Goal: Obtain resource: Obtain resource

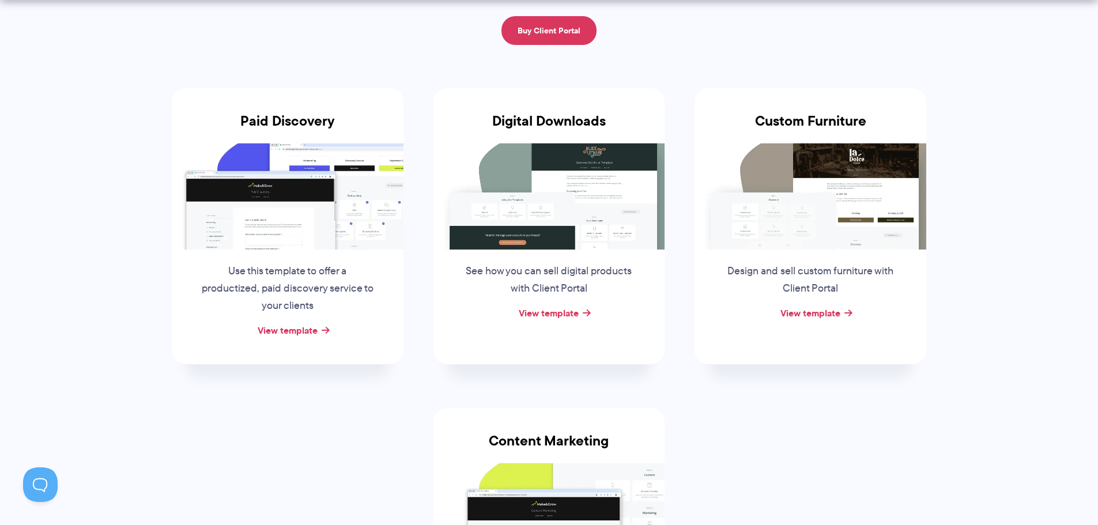
scroll to position [173, 0]
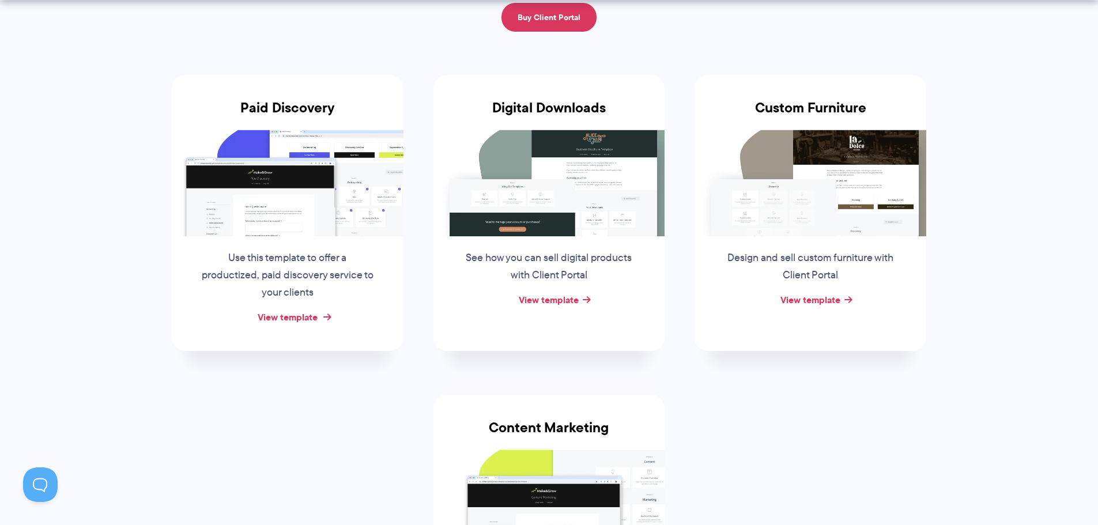
click at [297, 319] on link "View template" at bounding box center [288, 317] width 60 height 14
click at [541, 293] on link "View template" at bounding box center [549, 300] width 60 height 14
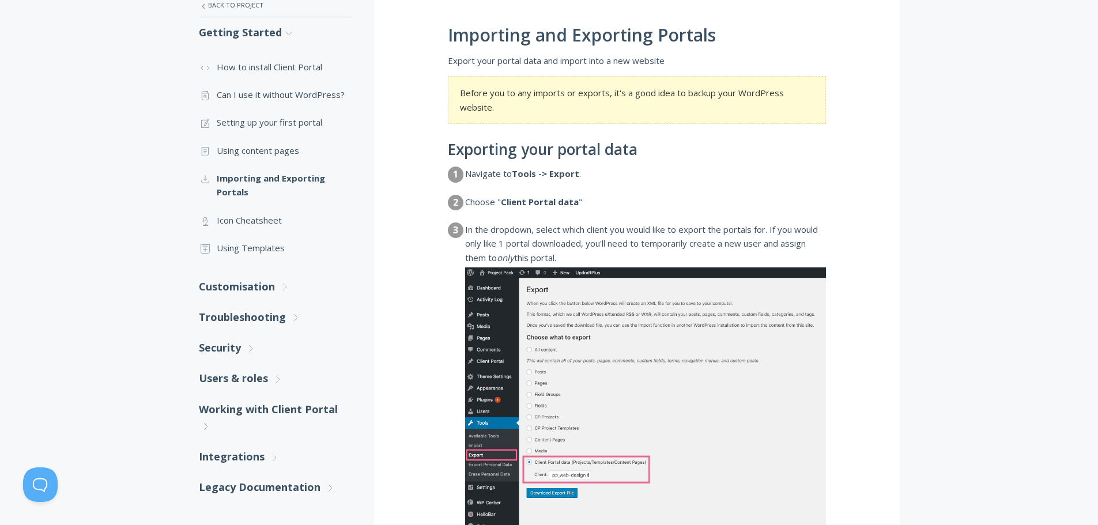
scroll to position [231, 0]
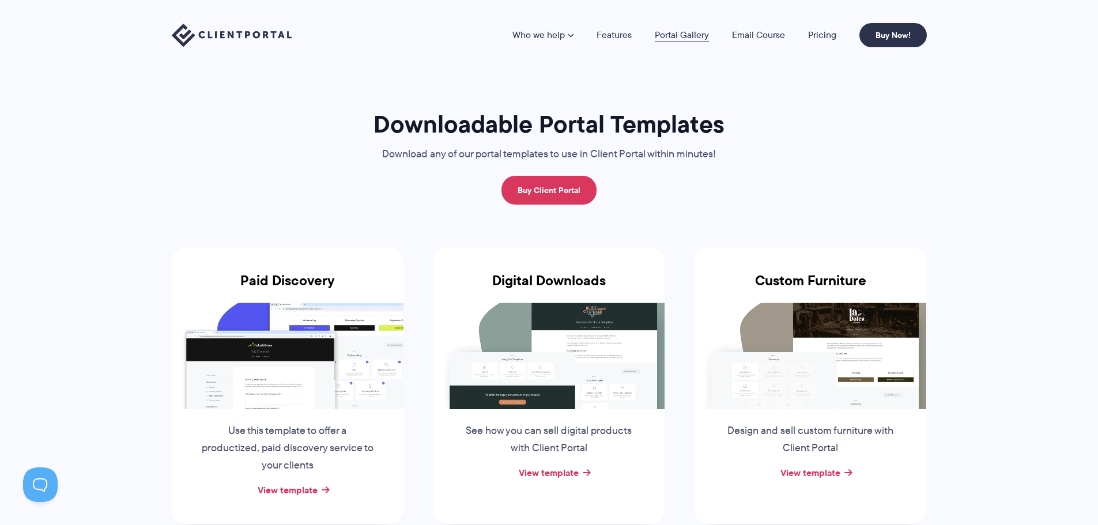
click at [686, 31] on link "Portal Gallery" at bounding box center [682, 35] width 54 height 9
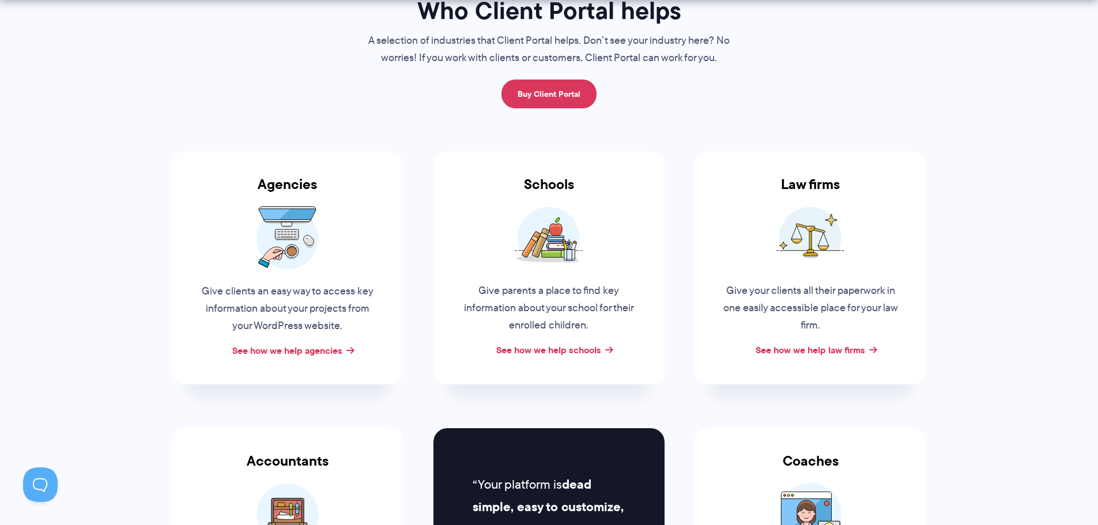
scroll to position [115, 0]
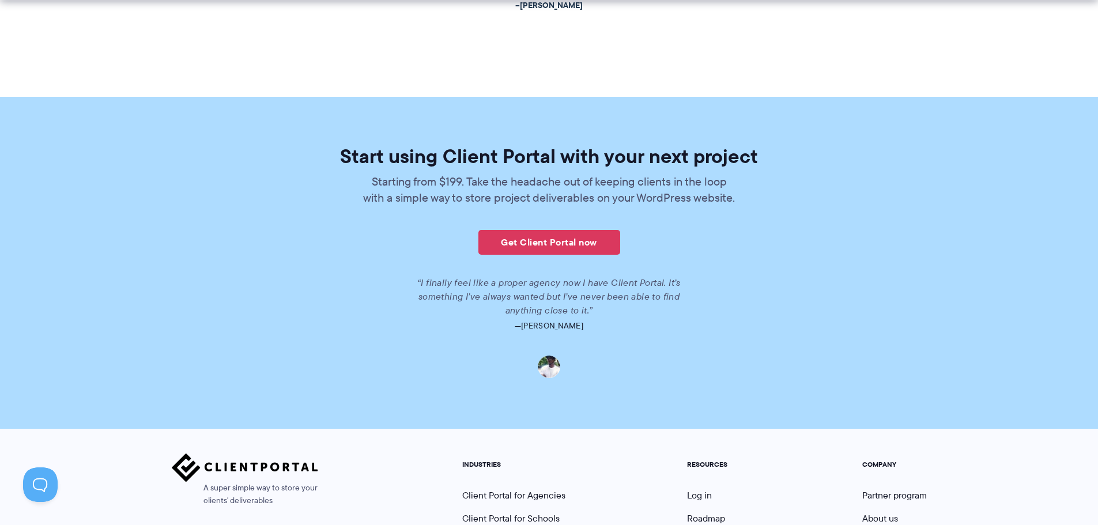
scroll to position [2663, 0]
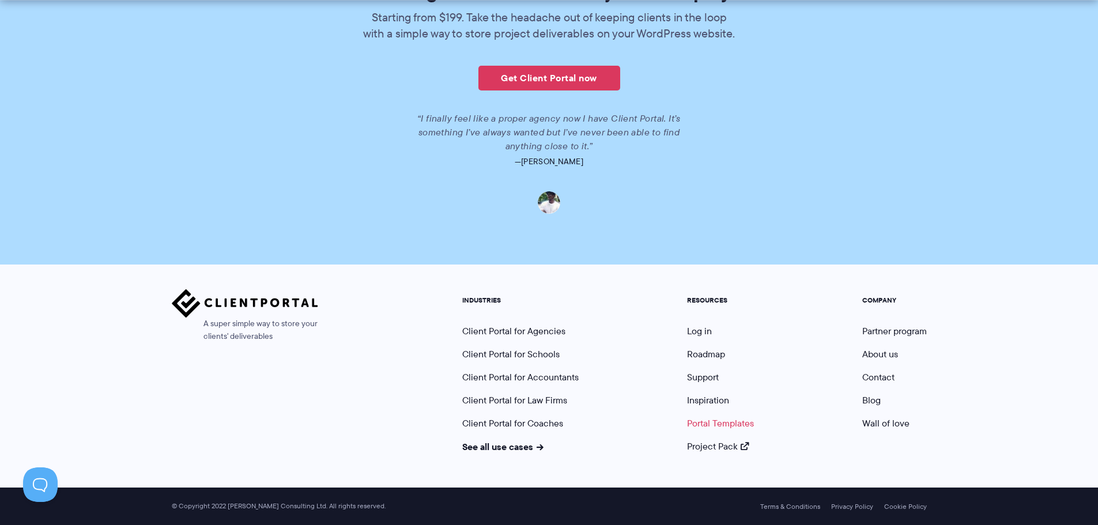
click at [716, 421] on link "Portal Templates" at bounding box center [720, 423] width 67 height 13
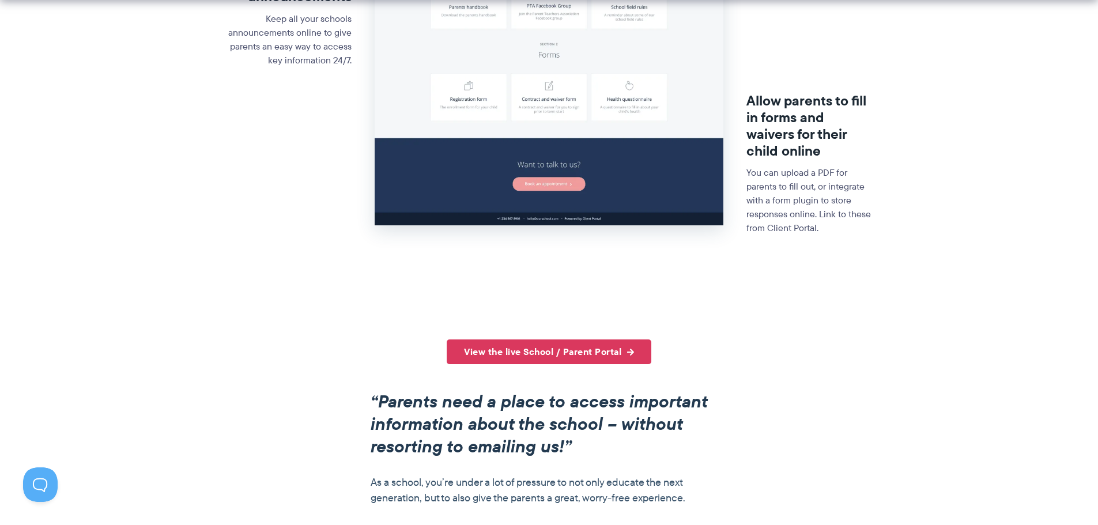
scroll to position [519, 0]
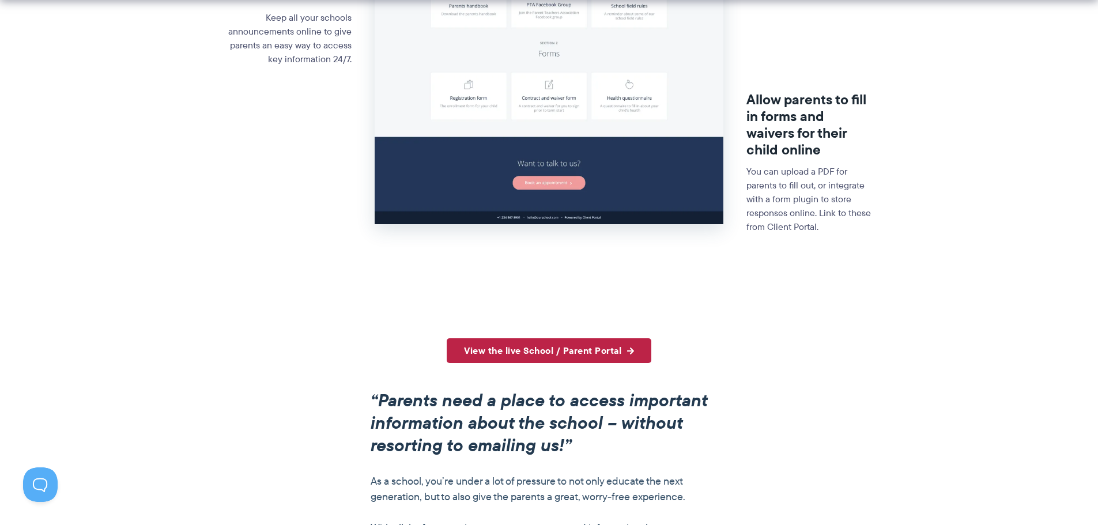
click at [528, 352] on link "View the live School / Parent Portal" at bounding box center [549, 350] width 205 height 25
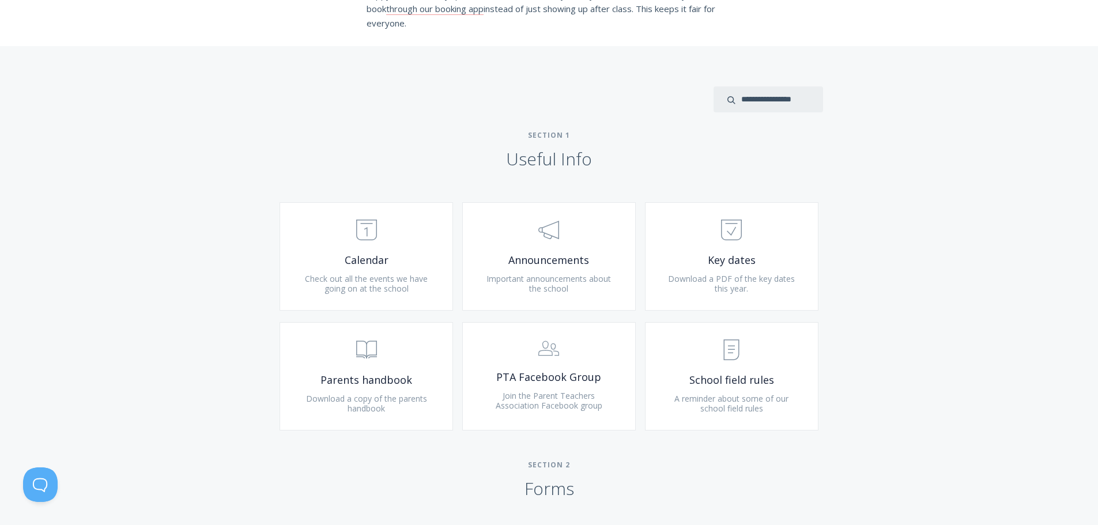
scroll to position [365, 0]
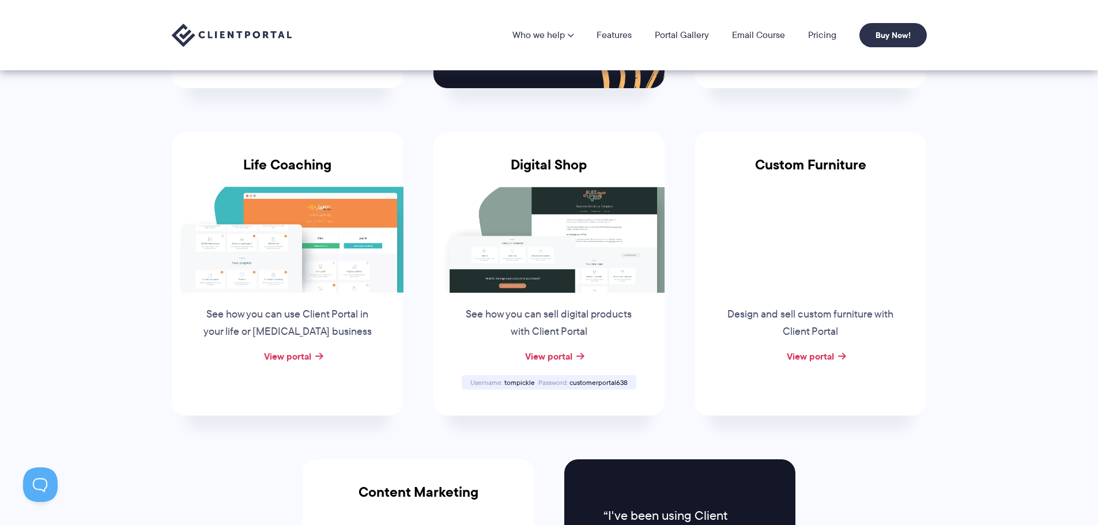
scroll to position [750, 0]
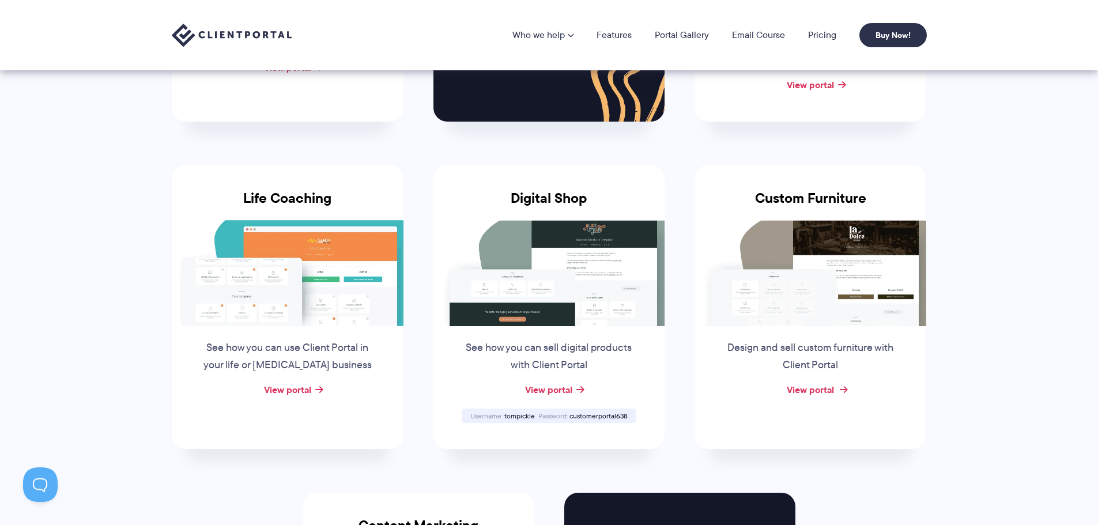
click at [818, 383] on link "View portal" at bounding box center [810, 390] width 47 height 14
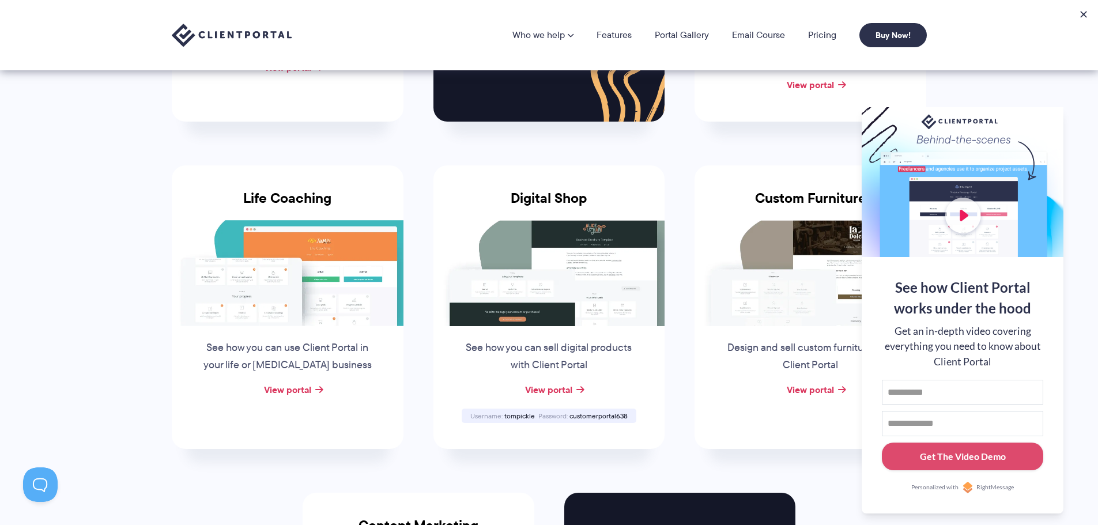
click at [834, 348] on div "Custom Furniture Design and sell custom furniture with Client Portal View portal" at bounding box center [811, 307] width 232 height 284
click at [1086, 135] on section "Client Portal Inspiration Check out some of our example portals and get inspire…" at bounding box center [549, 40] width 1098 height 1581
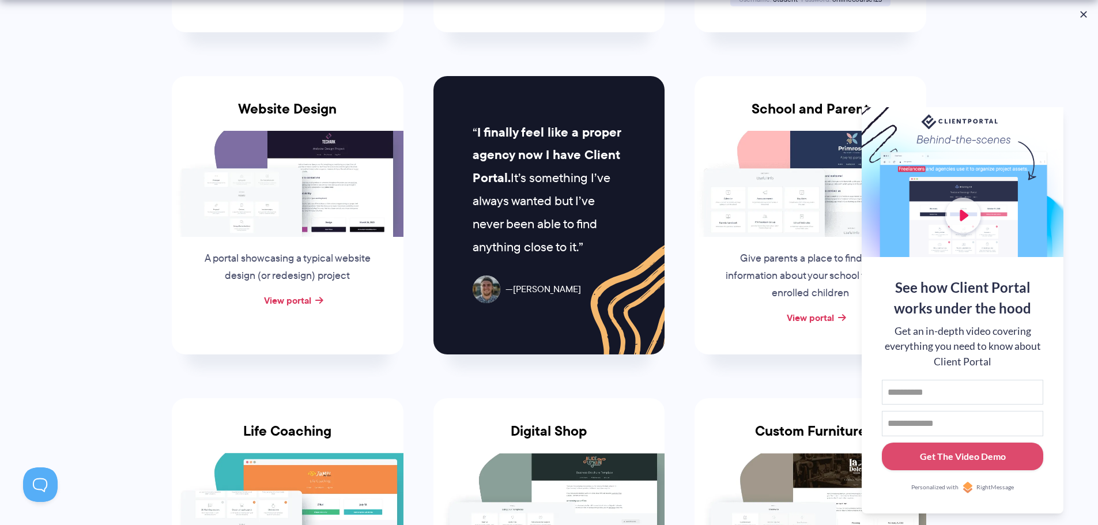
scroll to position [519, 0]
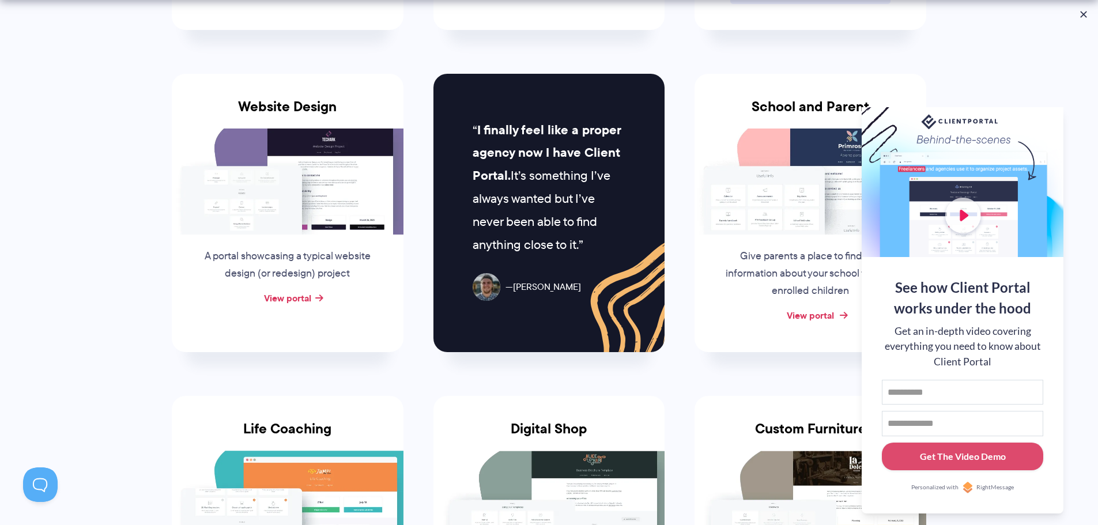
click at [804, 314] on link "View portal" at bounding box center [810, 315] width 47 height 14
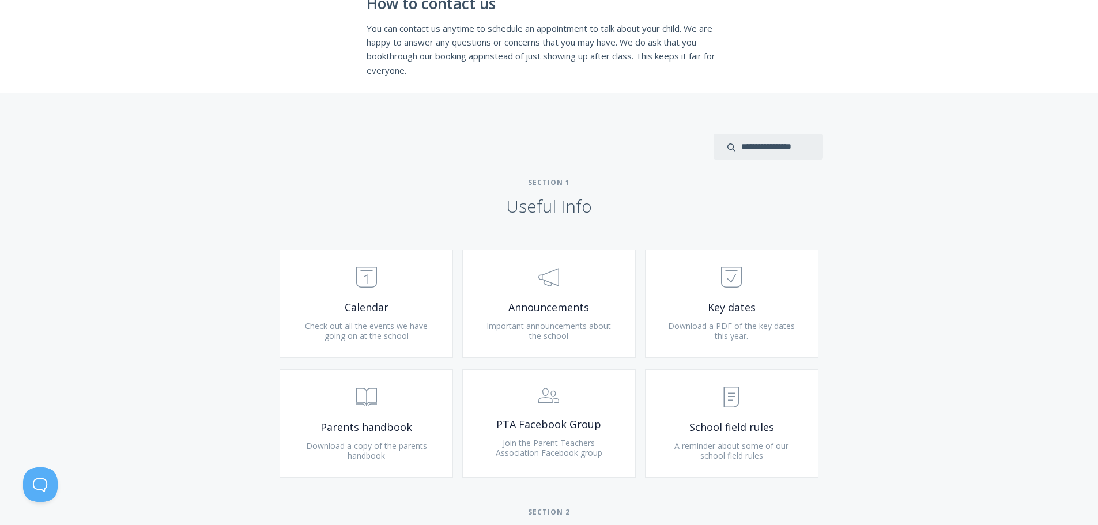
scroll to position [307, 0]
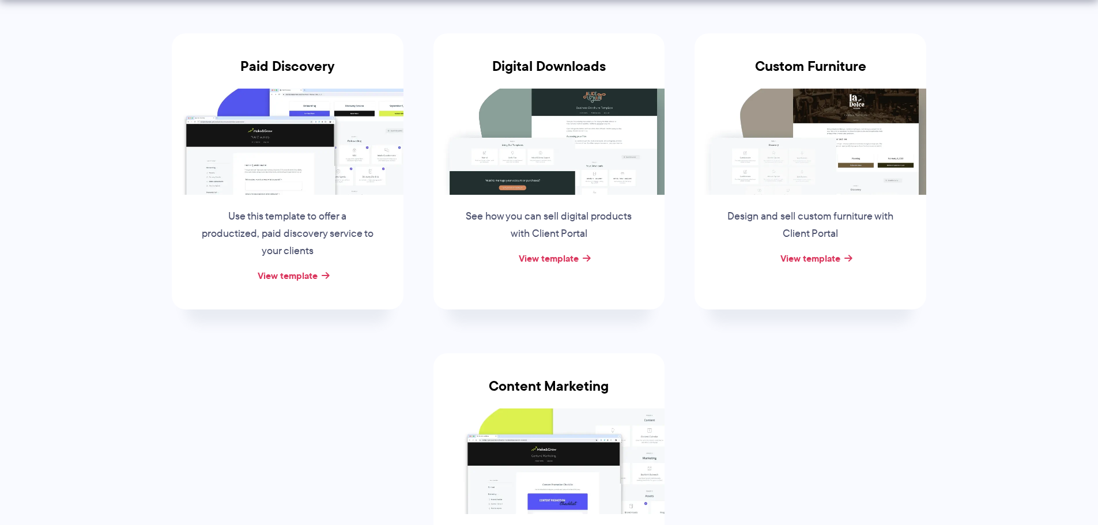
scroll to position [1003, 0]
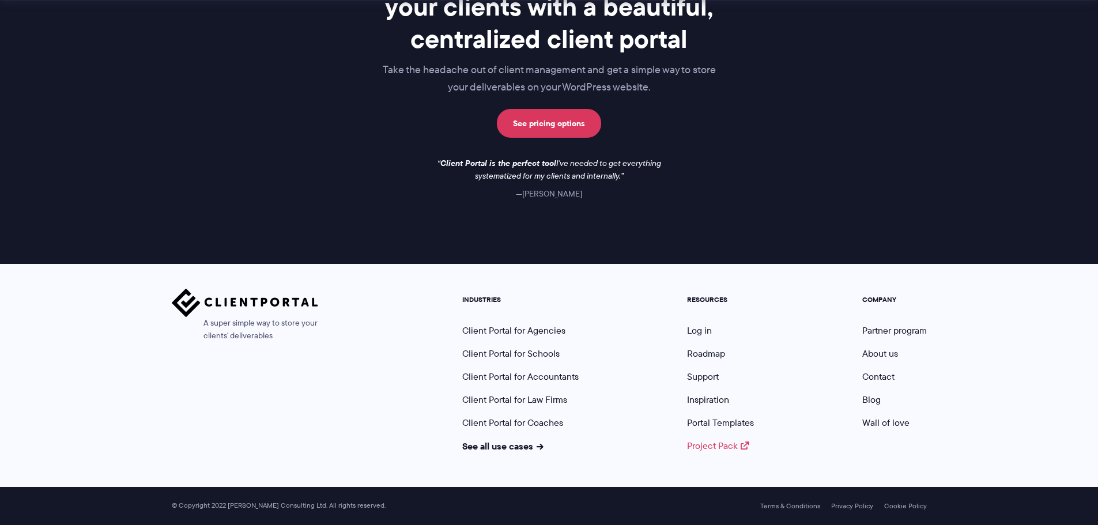
click at [701, 442] on link "Project Pack" at bounding box center [718, 445] width 62 height 13
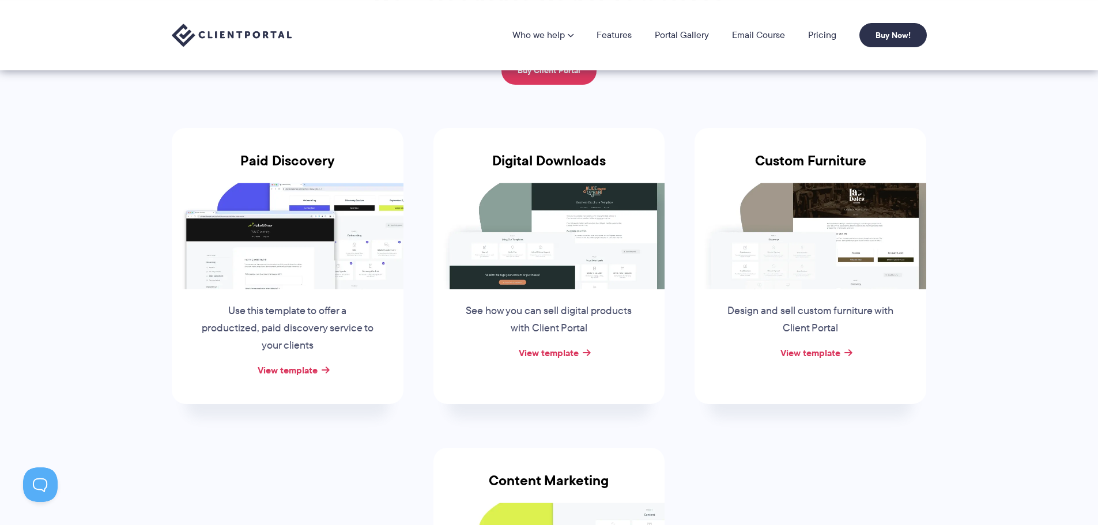
scroll to position [115, 0]
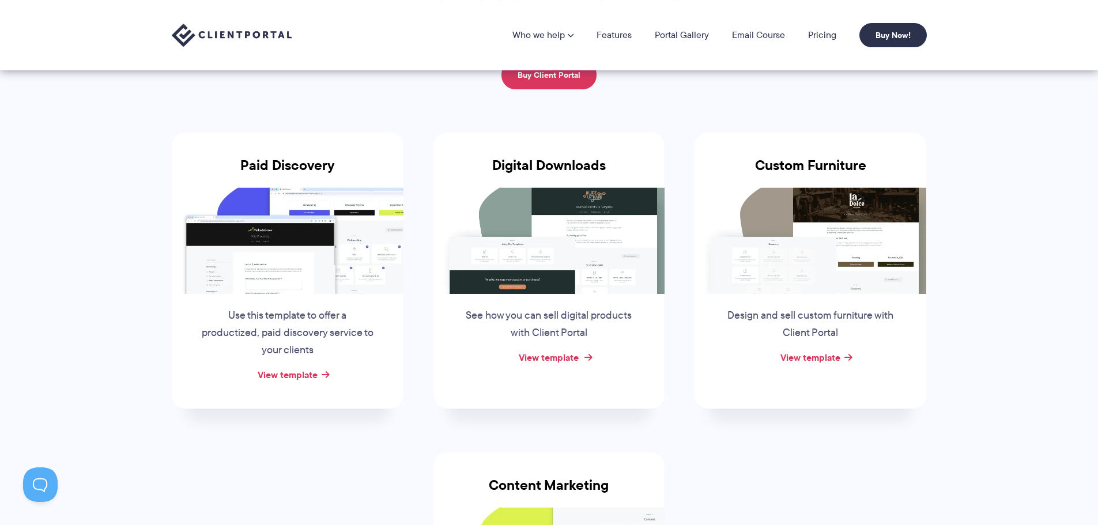
click at [549, 351] on link "View template" at bounding box center [549, 358] width 60 height 14
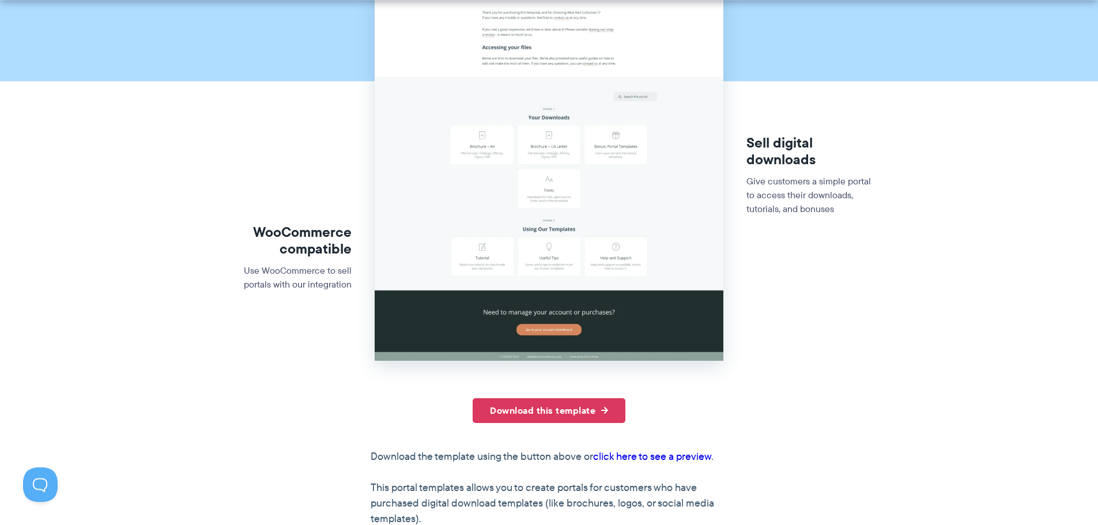
scroll to position [461, 0]
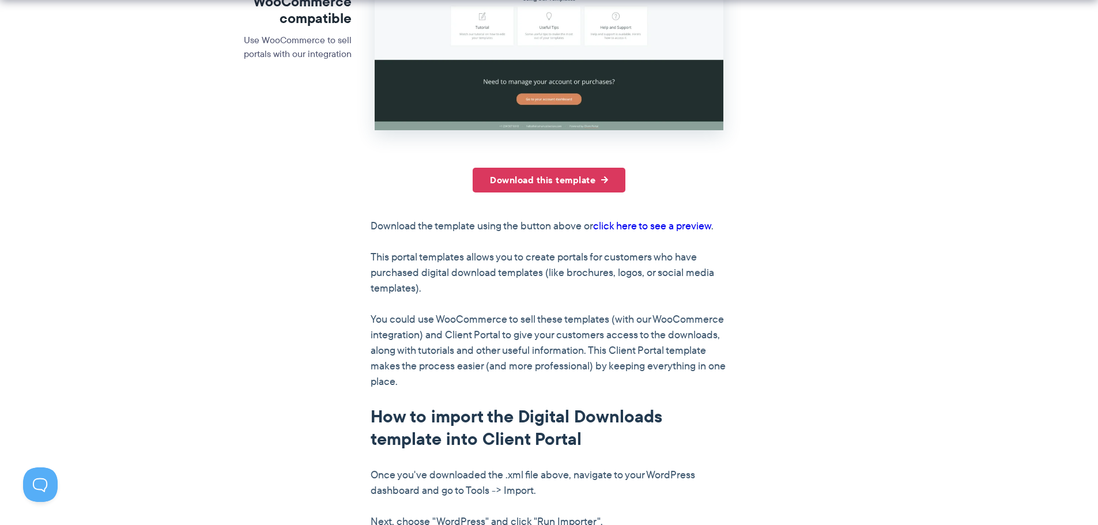
click at [670, 229] on link "click here to see a preview" at bounding box center [652, 226] width 118 height 15
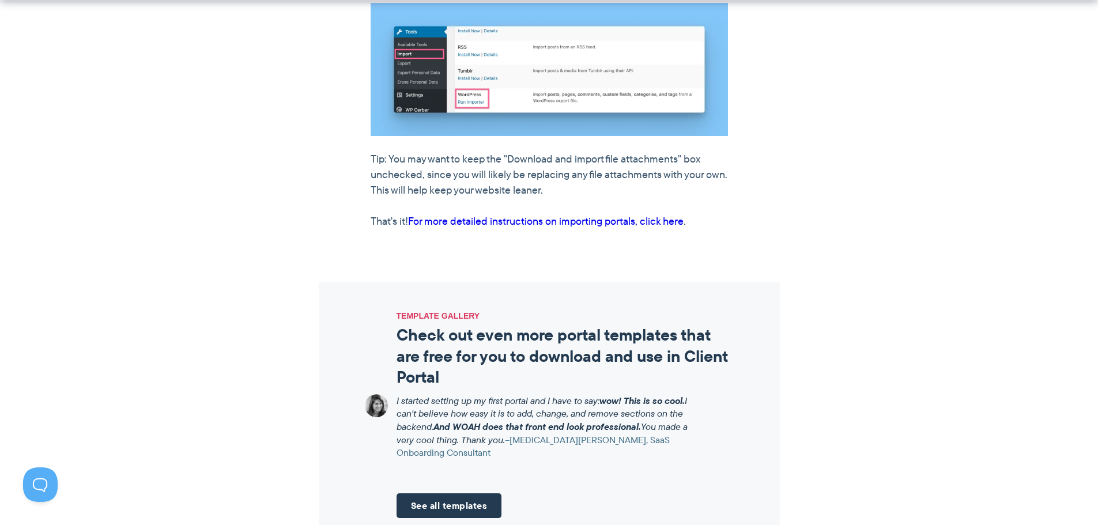
scroll to position [1038, 0]
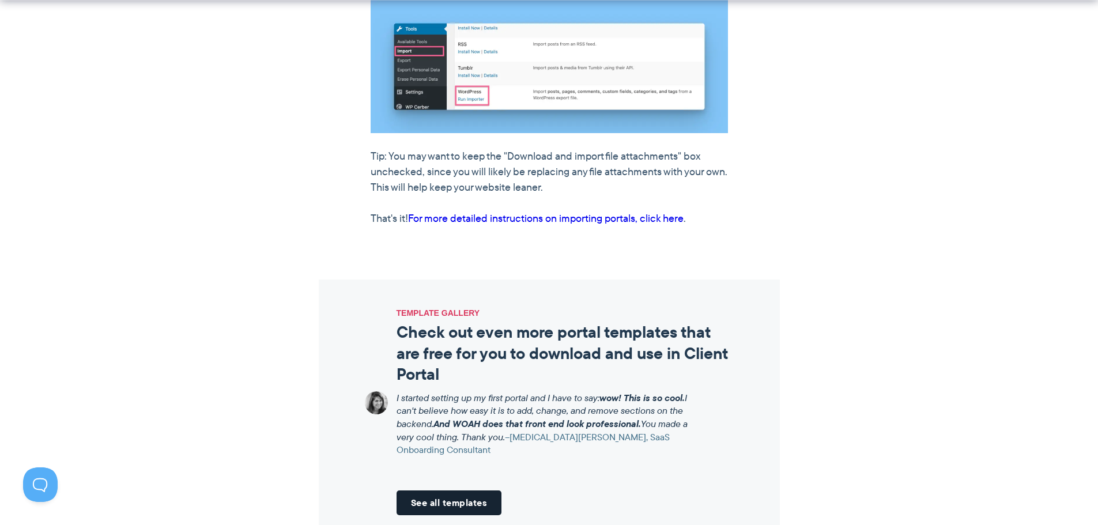
click at [436, 491] on link "See all templates" at bounding box center [450, 503] width 106 height 25
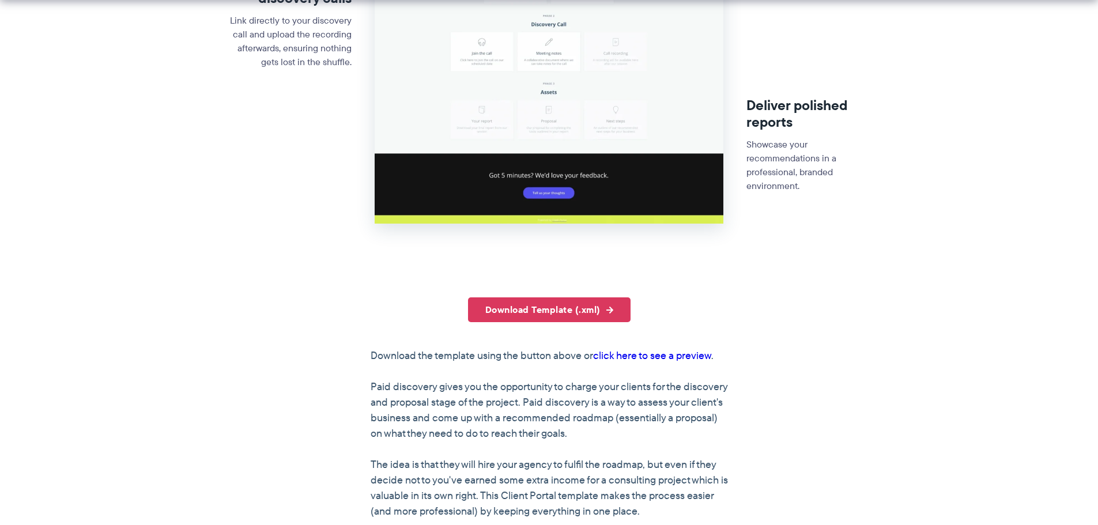
scroll to position [577, 0]
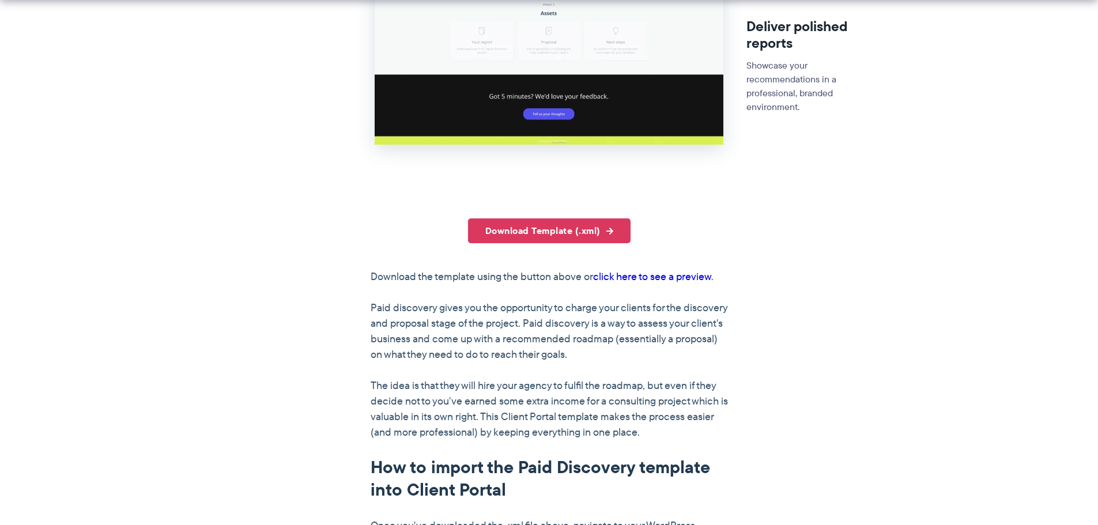
click at [665, 271] on link "click here to see a preview" at bounding box center [652, 276] width 118 height 15
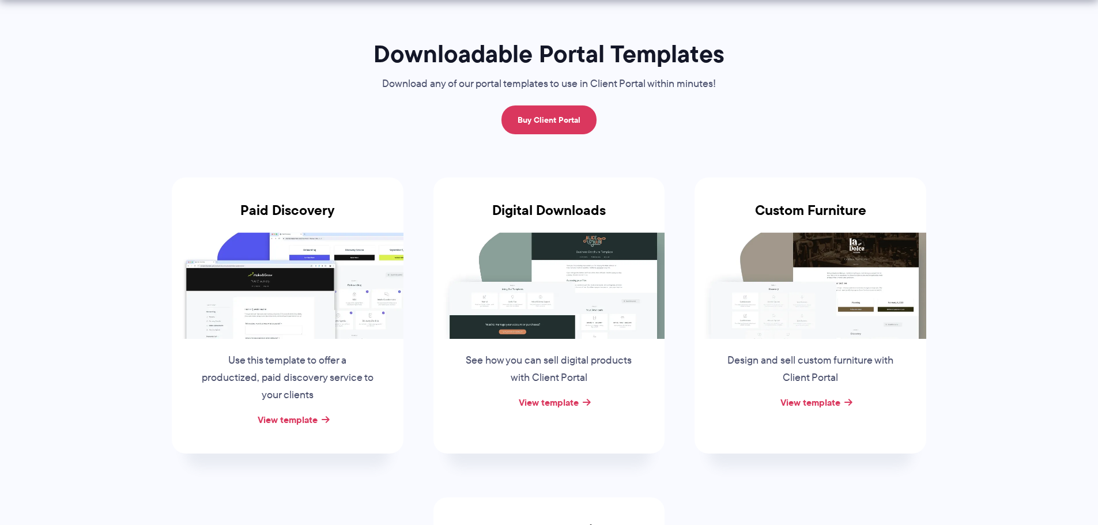
scroll to position [115, 0]
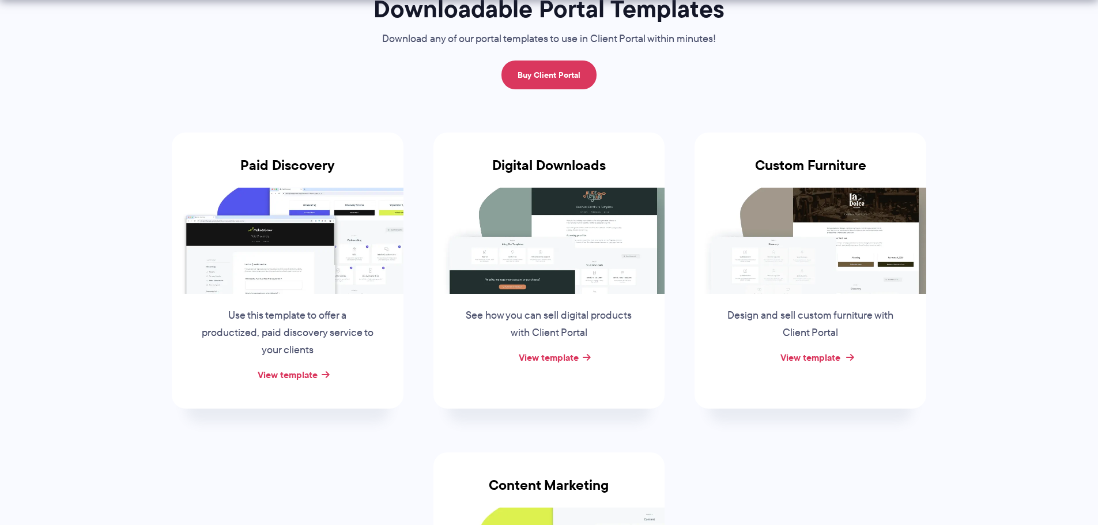
click at [830, 351] on link "View template" at bounding box center [811, 358] width 60 height 14
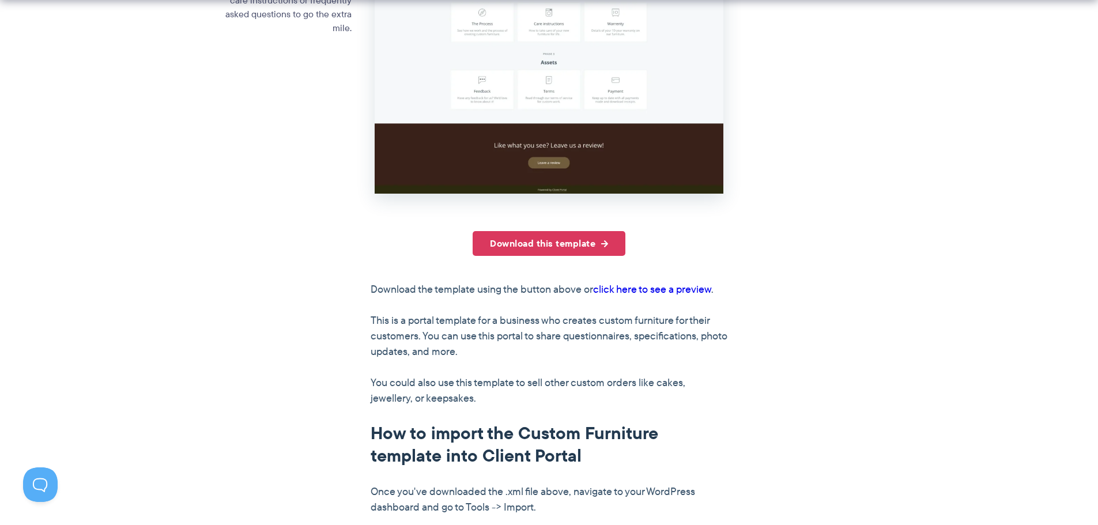
scroll to position [519, 0]
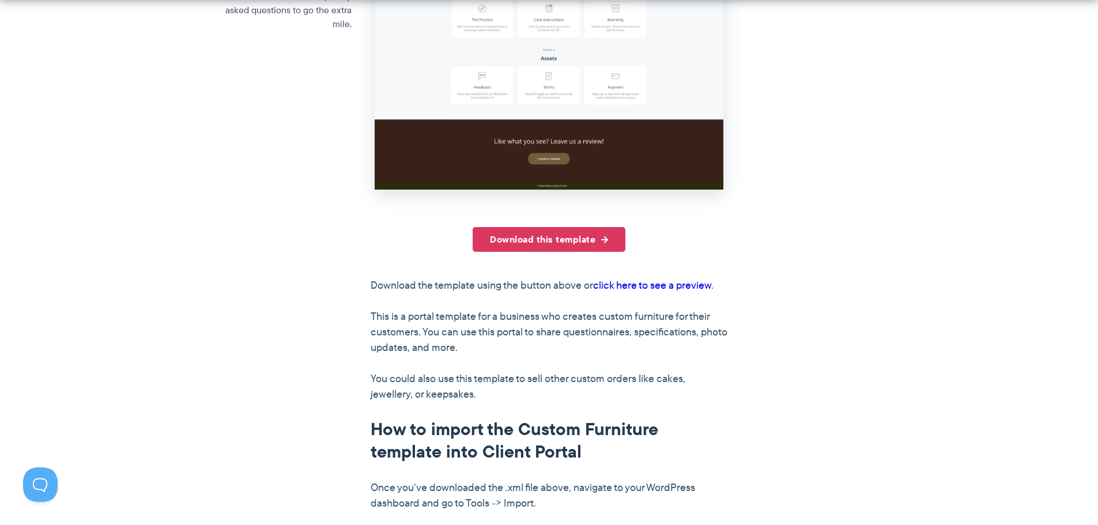
click at [662, 287] on link "click here to see a preview" at bounding box center [652, 285] width 118 height 15
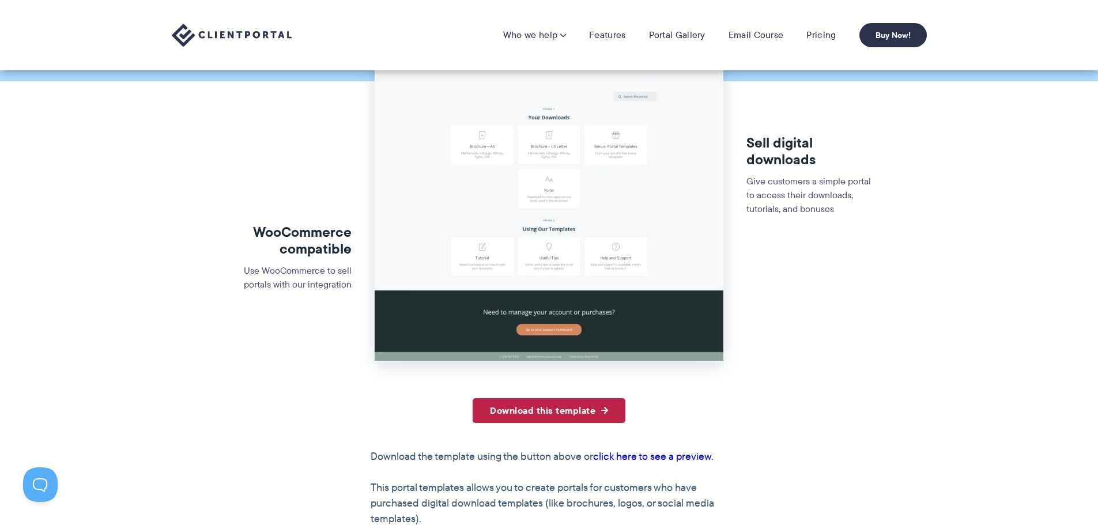
click at [573, 405] on link "Download this template" at bounding box center [549, 410] width 153 height 25
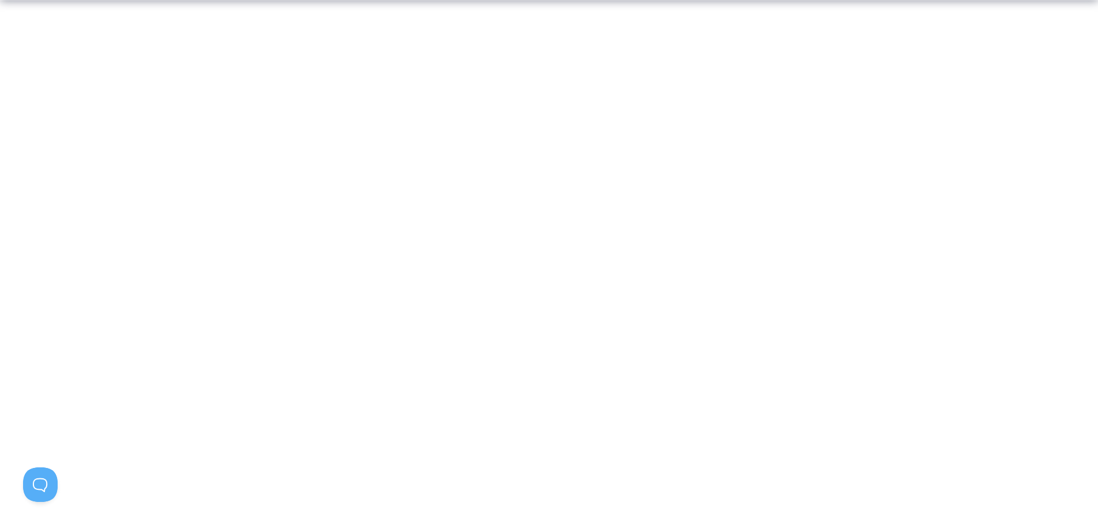
scroll to position [1353, 0]
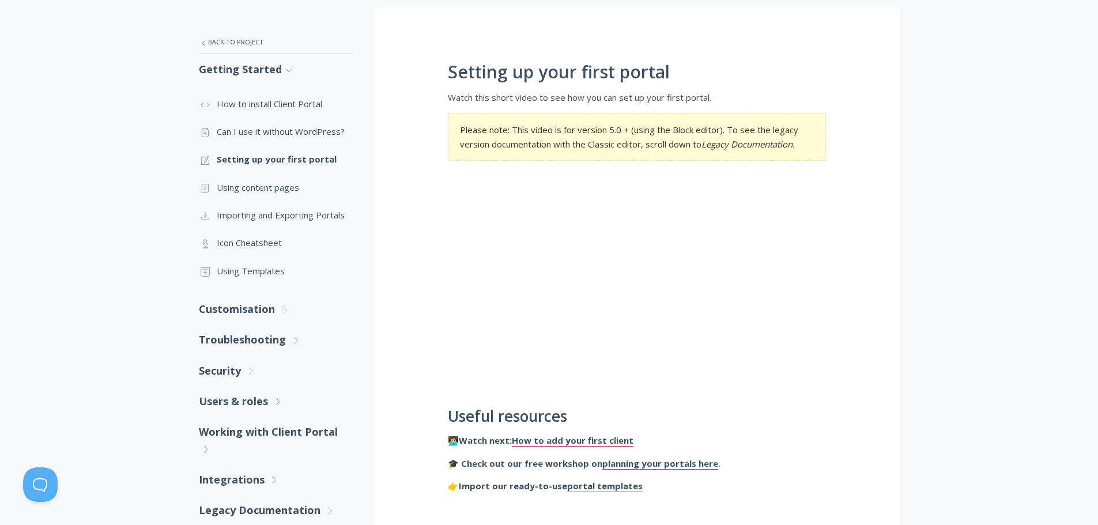
scroll to position [173, 0]
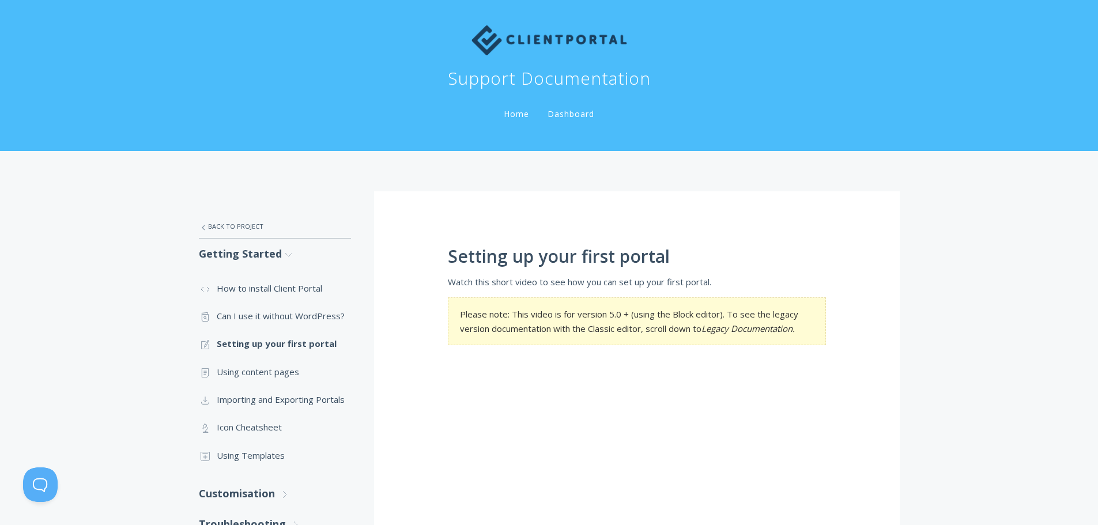
scroll to position [0, 0]
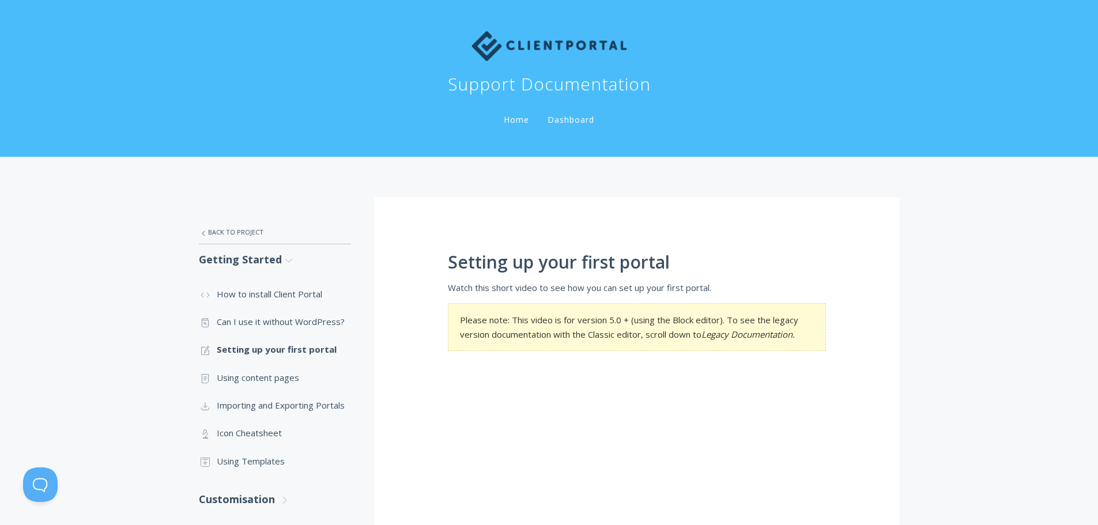
click at [568, 44] on img at bounding box center [550, 46] width 156 height 30
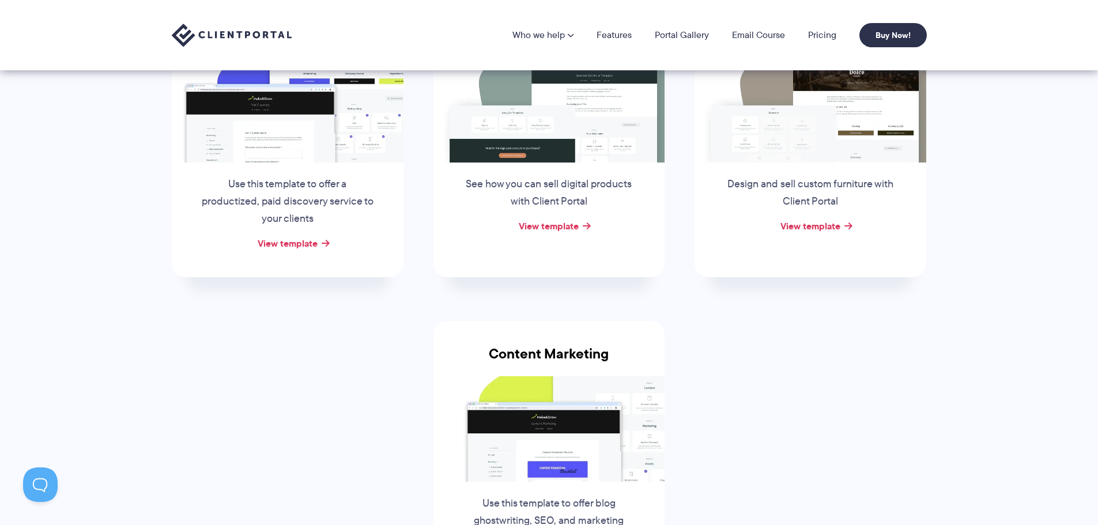
scroll to position [231, 0]
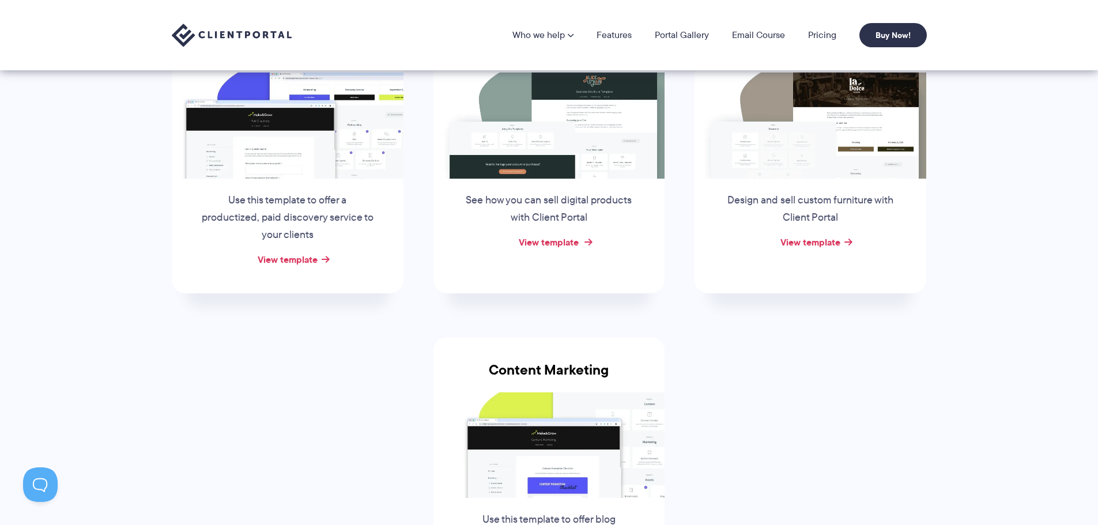
click at [555, 235] on link "View template" at bounding box center [549, 242] width 60 height 14
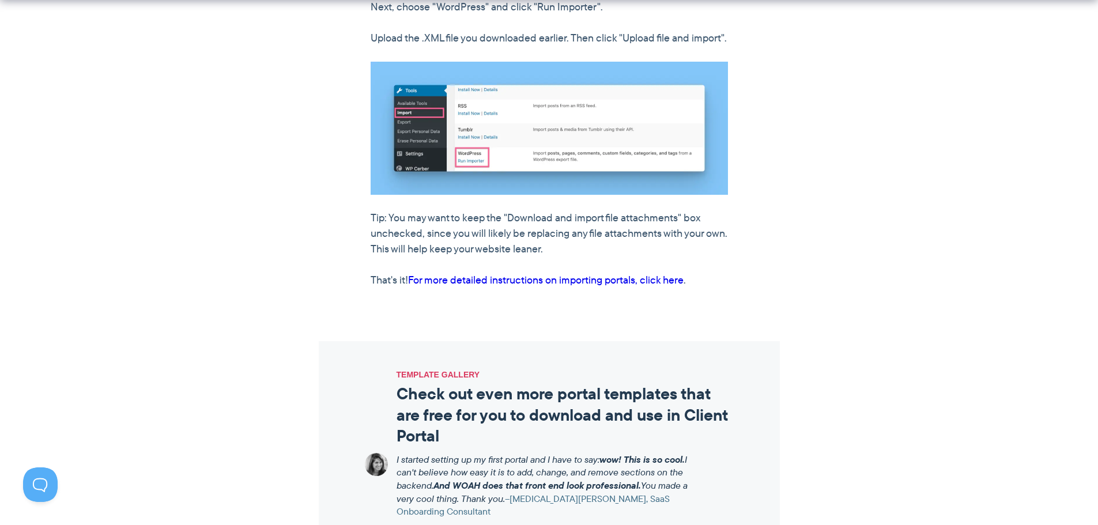
scroll to position [980, 0]
